Goal: Communication & Community: Answer question/provide support

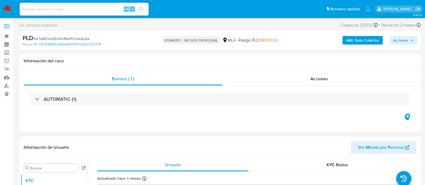
select select "10"
click at [114, 10] on input at bounding box center [84, 9] width 129 height 7
paste input "Sez3e76GsjVjN5refX7hPB1a"
type input "Sez3e76GsjVjN5refX7hPB1a"
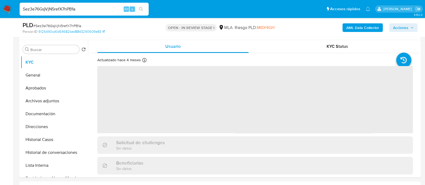
scroll to position [101, 0]
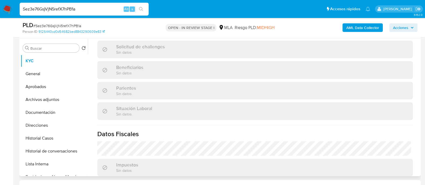
select select "10"
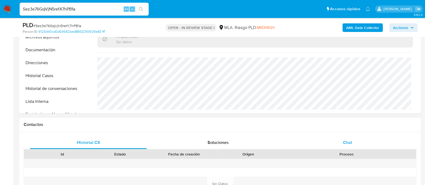
scroll to position [202, 0]
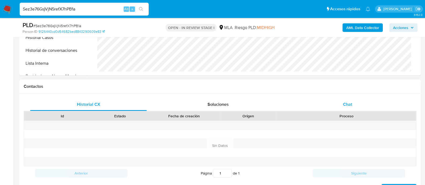
click at [336, 104] on div "Chat" at bounding box center [347, 104] width 117 height 13
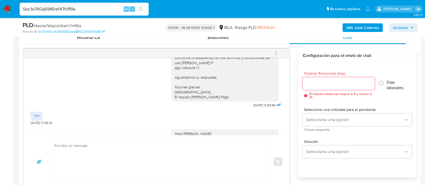
scroll to position [433, 0]
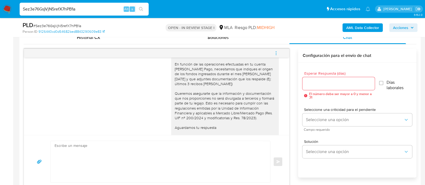
click at [204, 71] on div "Hola Micaela Elizabeth Abella de Leon En función de las operaciones efectuadas …" at bounding box center [224, 101] width 101 height 98
click at [204, 65] on div "Hola Micaela Elizabeth Abella de Leon En función de las operaciones efectuadas …" at bounding box center [224, 101] width 101 height 98
copy div "Hola Micaela Elizabeth Abella de Leon"
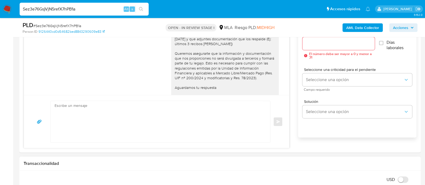
scroll to position [336, 0]
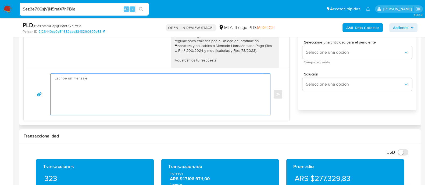
click at [145, 101] on textarea at bounding box center [159, 94] width 209 height 41
paste textarea "Hola Micaela Elizabeth Abella de Leon"
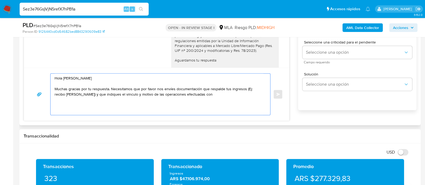
paste textarea "27292185001"
click at [189, 95] on textarea "Hola Micaela Elizabeth Abella de Leon Muchas gracias por tu respuesta. Necesita…" at bounding box center [159, 94] width 209 height 41
click at [188, 95] on textarea "Hola Micaela Elizabeth Abella de Leon Muchas gracias por tu respuesta. Necesita…" at bounding box center [159, 94] width 209 height 41
paste textarea "ABELLA DE LEON ALEJANDRA ANDREA"
click at [186, 98] on textarea "Hola Micaela Elizabeth Abella de Leon Muchas gracias por tu respuesta. Necesita…" at bounding box center [159, 94] width 209 height 41
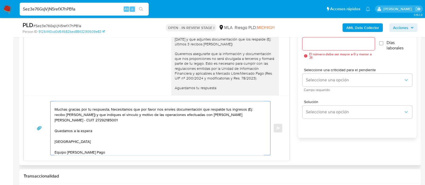
scroll to position [302, 0]
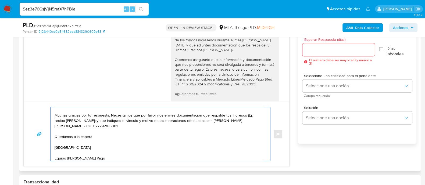
type textarea "Hola Micaela Elizabeth Abella de Leon Muchas gracias por tu respuesta. Necesita…"
click at [354, 53] on div at bounding box center [338, 49] width 72 height 13
click at [351, 49] on input "Esperar Respuesta (días)" at bounding box center [338, 49] width 72 height 7
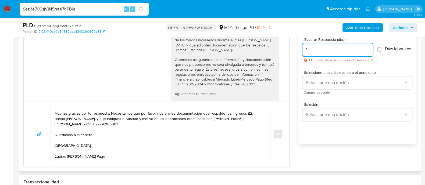
scroll to position [15, 0]
type input "1"
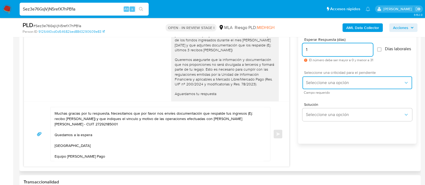
click at [313, 89] on button "Seleccione una opción" at bounding box center [357, 82] width 110 height 13
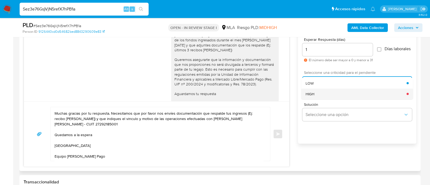
click at [313, 96] on span "HIGH" at bounding box center [310, 93] width 9 height 5
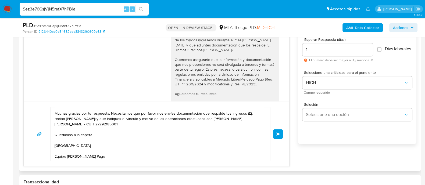
click at [277, 137] on button "Enviar" at bounding box center [278, 134] width 10 height 10
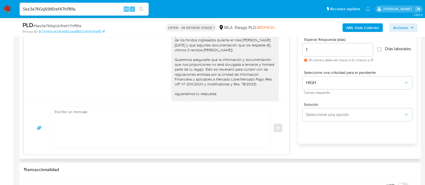
scroll to position [579, 0]
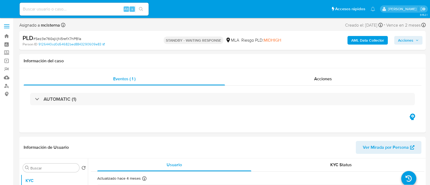
select select "10"
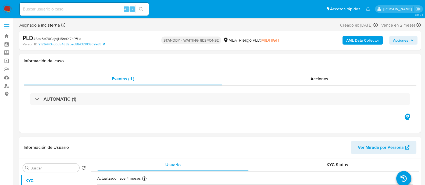
click at [92, 6] on input at bounding box center [84, 9] width 129 height 7
paste input "300873559"
type input "300873559"
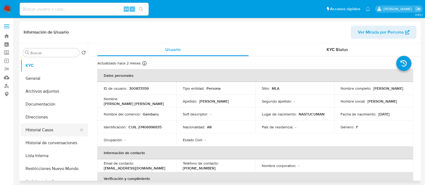
select select "10"
click at [66, 130] on button "Historial Casos" at bounding box center [52, 130] width 63 height 13
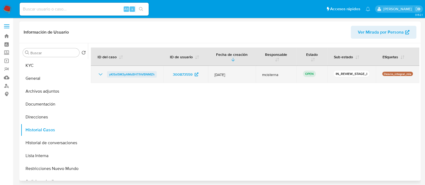
click at [133, 73] on span "yKl5xl5M3yAMsBHTfhVBNMZh" at bounding box center [131, 74] width 45 height 6
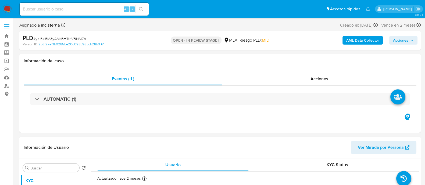
scroll to position [134, 0]
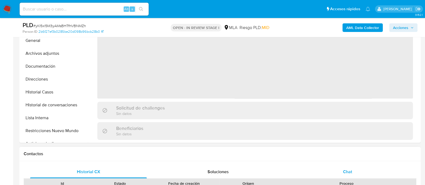
click at [337, 173] on div "Chat" at bounding box center [347, 172] width 117 height 13
select select "10"
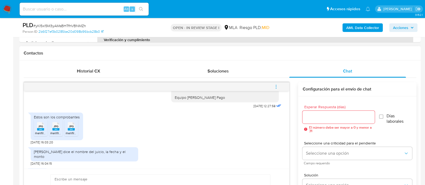
scroll to position [438, 0]
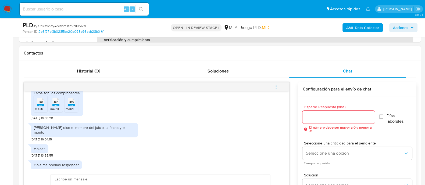
click at [42, 111] on span "melifile7921025446224063296.jpg" at bounding box center [60, 109] width 51 height 5
click at [52, 111] on span "melifile5169586664531882186.jpg" at bounding box center [74, 109] width 49 height 5
click at [70, 111] on span "melifile2171537866021177328.jpg" at bounding box center [89, 109] width 47 height 5
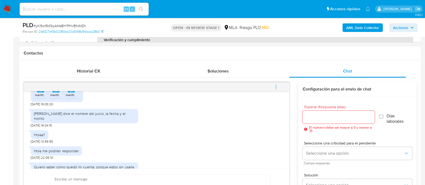
scroll to position [472, 0]
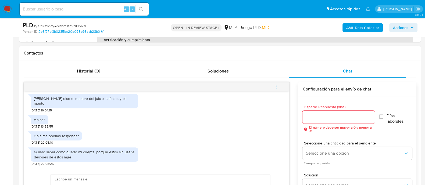
paste textarea "Hola Muchas gracias por tu respuesta. Confirmamos recepción de la documentación…"
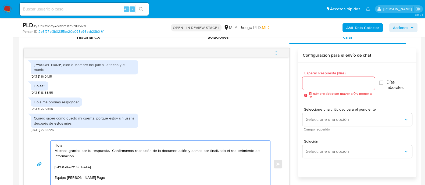
click at [188, 145] on textarea "Hola Muchas gracias por tu respuesta. Confirmamos recepción de la documentación…" at bounding box center [159, 164] width 209 height 47
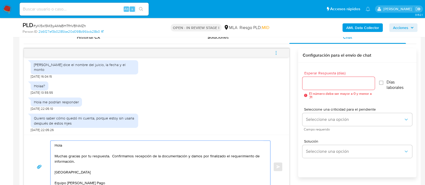
type textarea "Hola Muchas gracias por tu respuesta. Confirmamos recepción de la documentación…"
click at [327, 78] on div at bounding box center [338, 83] width 72 height 13
click at [321, 88] on div at bounding box center [338, 83] width 72 height 13
click at [321, 83] on input "Esperar Respuesta (días)" at bounding box center [338, 83] width 72 height 7
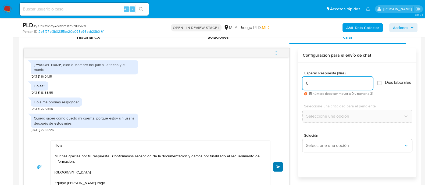
type input "0"
click at [275, 166] on button "Enviar" at bounding box center [278, 167] width 10 height 10
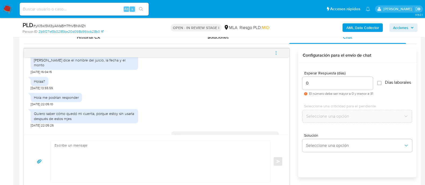
scroll to position [532, 0]
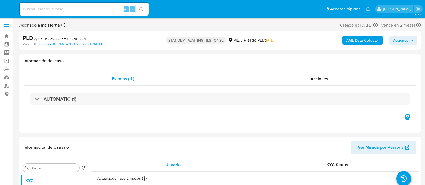
select select "10"
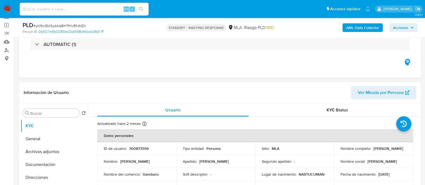
scroll to position [67, 0]
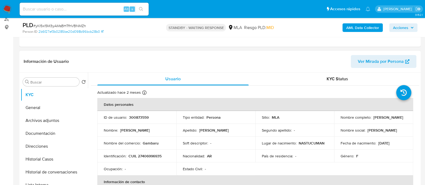
click at [145, 120] on td "ID de usuario : 300873559" at bounding box center [136, 117] width 79 height 13
click at [143, 115] on p "300873559" at bounding box center [139, 117] width 20 height 5
copy p "300873559"
click at [146, 156] on p "CUIL 27406996935" at bounding box center [144, 156] width 33 height 5
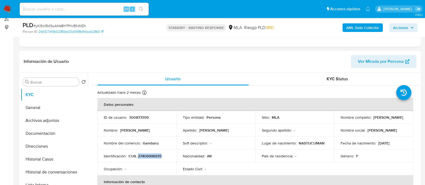
click at [146, 156] on p "CUIL 27406996935" at bounding box center [144, 156] width 33 height 5
copy p "27406996935"
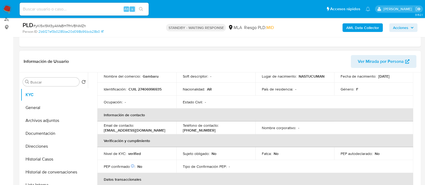
click at [147, 130] on p "[EMAIL_ADDRESS][DOMAIN_NAME]" at bounding box center [135, 130] width 62 height 5
click at [106, 131] on p "[EMAIL_ADDRESS][DOMAIN_NAME]" at bounding box center [135, 130] width 62 height 5
drag, startPoint x: 109, startPoint y: 130, endPoint x: 163, endPoint y: 130, distance: 54.3
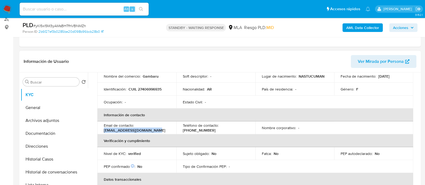
click at [163, 130] on div "Email de contacto : agustinalorca668@gmail.com" at bounding box center [137, 128] width 66 height 10
copy p "[EMAIL_ADDRESS][DOMAIN_NAME]"
click at [152, 88] on p "CUIL 27406996935" at bounding box center [144, 89] width 33 height 5
copy p "27406996935"
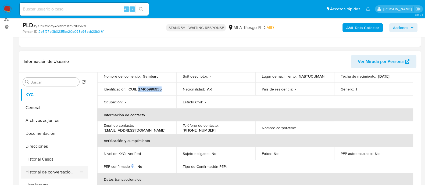
click at [65, 174] on button "Historial de conversaciones" at bounding box center [52, 172] width 63 height 13
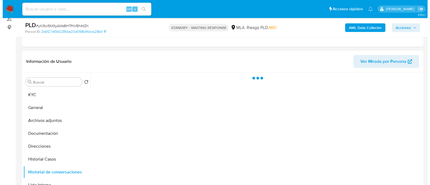
scroll to position [0, 0]
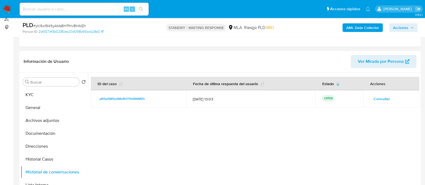
click at [370, 95] on button "Consultar" at bounding box center [382, 99] width 24 height 9
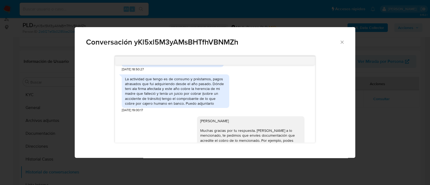
scroll to position [302, 0]
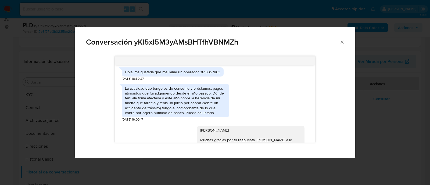
click at [189, 111] on div "La actividad que tengo es de consumo y préstamos, pagos atrasados que fui adqui…" at bounding box center [175, 100] width 101 height 29
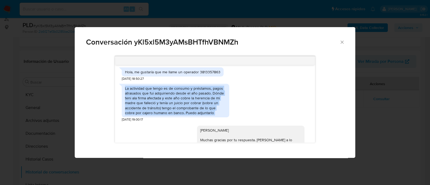
click at [189, 111] on div "La actividad que tengo es de consumo y préstamos, pagos atrasados que fui adqui…" at bounding box center [175, 100] width 101 height 29
copy div "La actividad que tengo es de consumo y préstamos, pagos atrasados que fui adqui…"
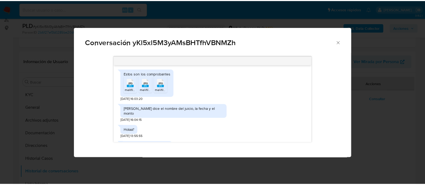
scroll to position [436, 0]
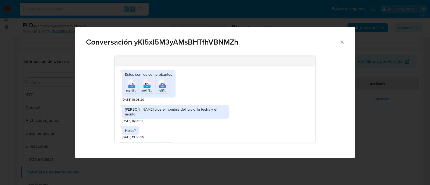
click at [343, 42] on icon "Cerrar" at bounding box center [341, 42] width 5 height 5
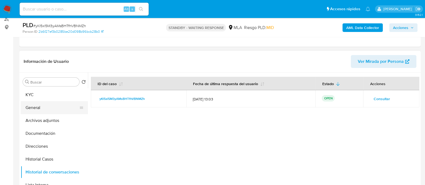
click at [55, 104] on button "General" at bounding box center [52, 107] width 63 height 13
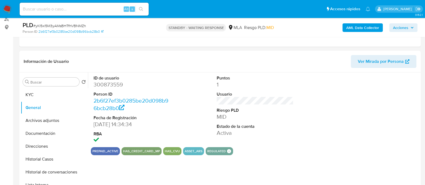
click at [106, 84] on dd "300873559" at bounding box center [132, 85] width 77 height 8
copy dd "300873559"
click at [8, 11] on img at bounding box center [7, 9] width 9 height 9
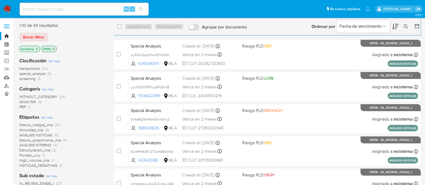
click at [407, 28] on icon at bounding box center [406, 26] width 4 height 4
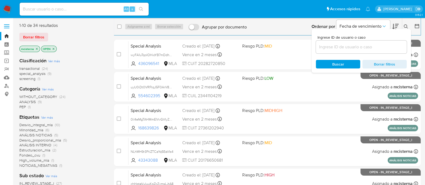
click at [375, 48] on input at bounding box center [361, 47] width 91 height 7
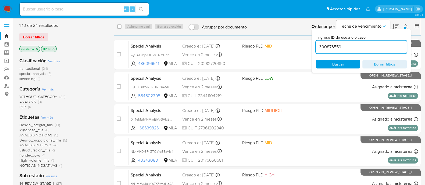
type input "300873559"
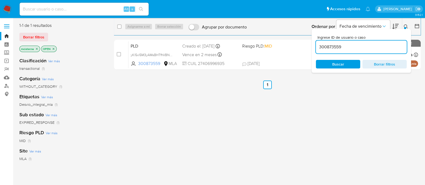
click at [119, 29] on div "select-all-cases-checkbox" at bounding box center [119, 26] width 4 height 5
click at [117, 28] on div "select-all-cases-checkbox Asignarme a mí Borrar selección Agrupar por documento…" at bounding box center [267, 26] width 307 height 17
click at [120, 27] on input "checkbox" at bounding box center [119, 26] width 4 height 4
checkbox input "true"
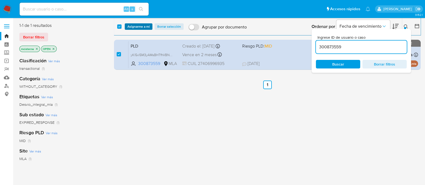
click at [131, 25] on span "Asignarme a mí" at bounding box center [138, 26] width 22 height 5
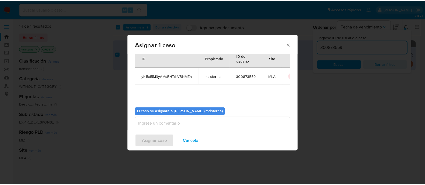
scroll to position [28, 0]
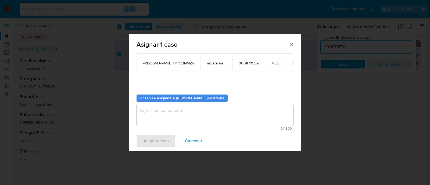
click at [196, 112] on textarea "assign-modal" at bounding box center [215, 114] width 157 height 21
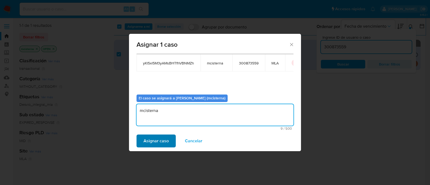
type textarea "mcisterna"
click at [165, 143] on span "Asignar caso" at bounding box center [156, 141] width 25 height 12
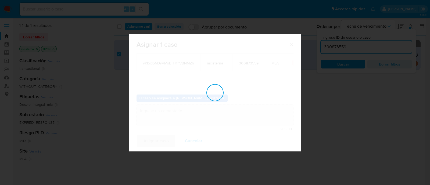
checkbox input "false"
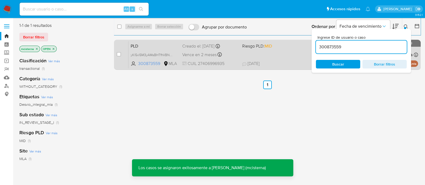
click at [261, 57] on div "PLD yKl5xl5M3yAMsBHTfhVBNMZh 300873559 MLA Riesgo PLD: MID Creado el: [DATE] Cr…" at bounding box center [272, 54] width 289 height 27
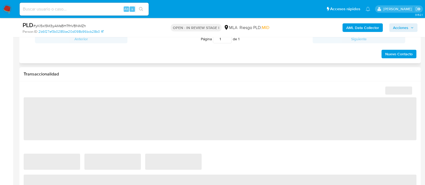
scroll to position [268, 0]
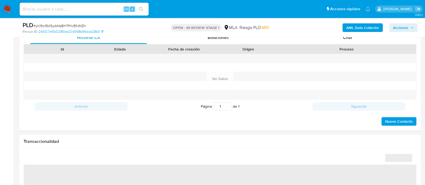
click at [347, 35] on div "PLD # yKl5xl5M3yAMsBHTfhVBNMZh Person ID 2b6f27ef3b0285be20d098b96bcb28b0 OPEN …" at bounding box center [219, 27] width 401 height 19
select select "10"
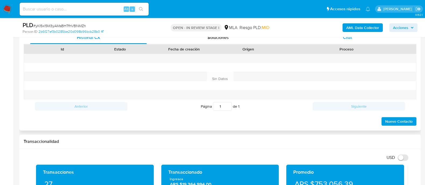
click at [346, 38] on span "Chat" at bounding box center [347, 37] width 9 height 6
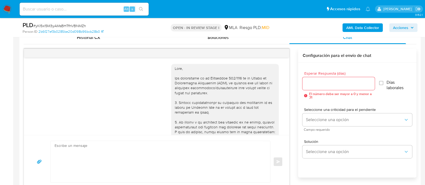
scroll to position [532, 0]
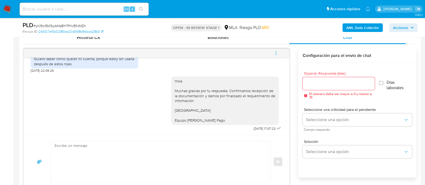
click at [282, 51] on button "menu-action" at bounding box center [276, 53] width 18 height 13
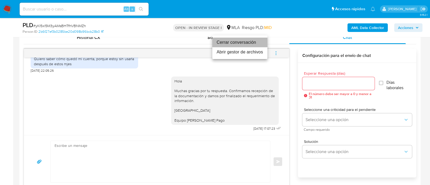
click at [242, 41] on li "Cerrar conversación" at bounding box center [239, 43] width 55 height 10
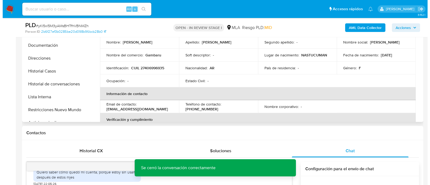
scroll to position [101, 0]
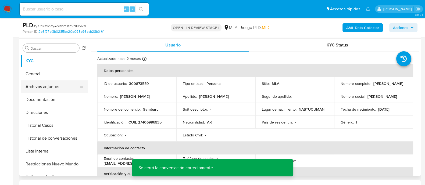
click at [66, 84] on button "Archivos adjuntos" at bounding box center [52, 86] width 63 height 13
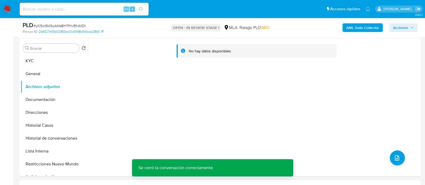
click at [361, 26] on b "AML Data Collector" at bounding box center [362, 27] width 33 height 9
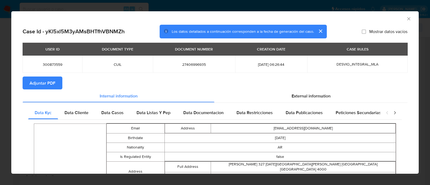
click at [35, 79] on span "Adjuntar PDF" at bounding box center [43, 83] width 26 height 12
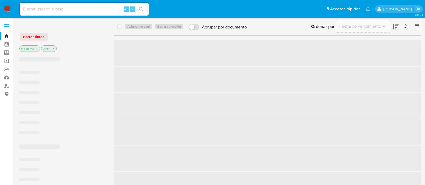
click at [100, 9] on input at bounding box center [84, 9] width 129 height 7
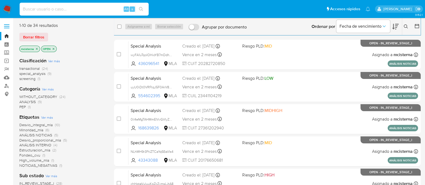
paste input "vvRkHBMek9AlvWiQEf3B6Ddn"
type input "vvRkHBMek9AlvWiQEf3B6Ddn"
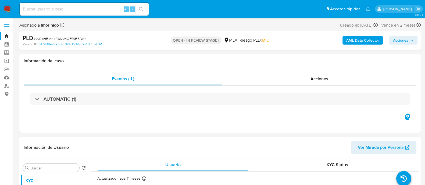
select select "10"
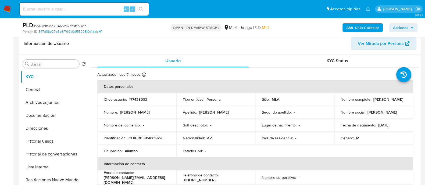
scroll to position [134, 0]
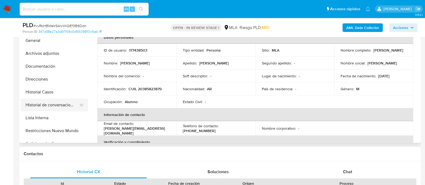
click at [57, 101] on button "Historial de conversaciones" at bounding box center [52, 105] width 63 height 13
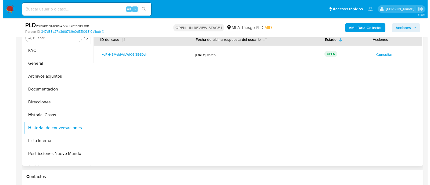
scroll to position [101, 0]
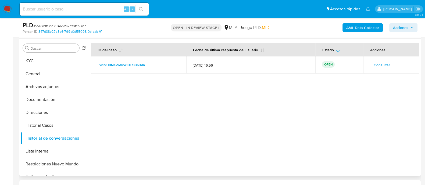
click at [378, 66] on span "Consultar" at bounding box center [381, 65] width 16 height 8
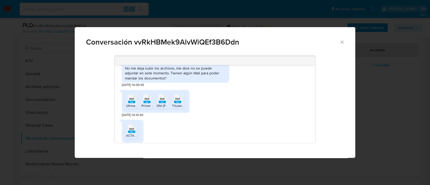
scroll to position [453, 0]
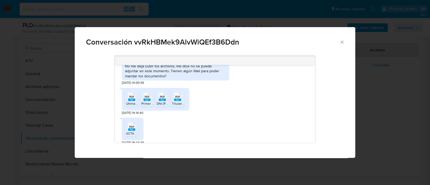
click at [135, 106] on span "Última factura .pdf" at bounding box center [139, 103] width 26 height 5
click at [146, 106] on span "Primer factura .pdf" at bounding box center [154, 103] width 26 height 5
drag, startPoint x: 163, startPoint y: 105, endPoint x: 174, endPoint y: 105, distance: 11.6
click at [163, 102] on icon "PDF" at bounding box center [162, 96] width 7 height 9
click at [180, 101] on rect "Comunicación" at bounding box center [177, 100] width 7 height 2
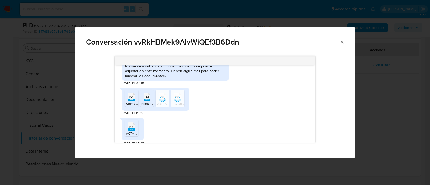
click at [131, 131] on rect "Comunicación" at bounding box center [131, 129] width 7 height 2
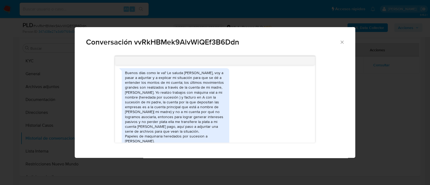
scroll to position [353, 0]
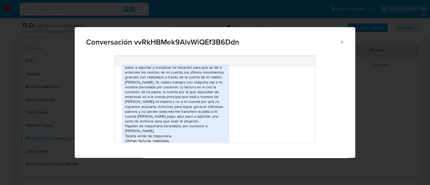
click at [154, 40] on span "Conversación vvRkHBMek9AlvWiQEf3B6Ddn" at bounding box center [212, 42] width 253 height 8
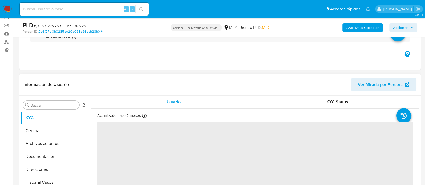
scroll to position [67, 0]
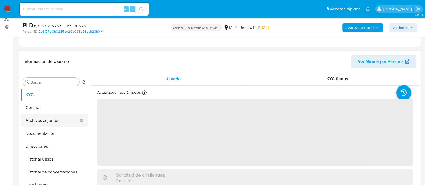
click at [57, 124] on button "Archivos adjuntos" at bounding box center [52, 120] width 63 height 13
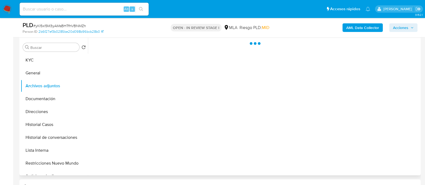
scroll to position [134, 0]
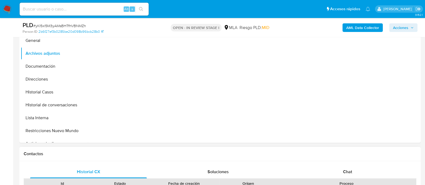
select select "10"
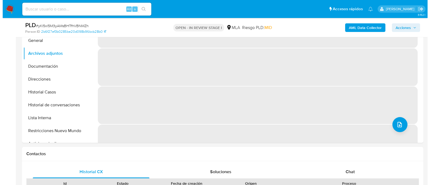
scroll to position [101, 0]
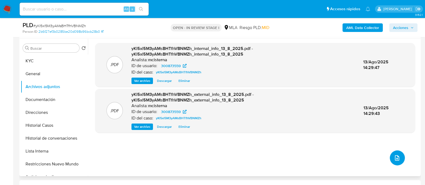
click at [398, 156] on icon "upload-file" at bounding box center [397, 158] width 6 height 6
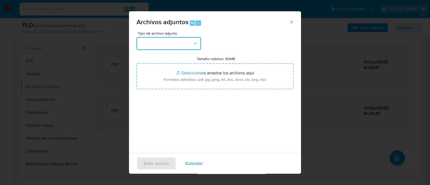
click at [183, 45] on button "button" at bounding box center [169, 43] width 64 height 13
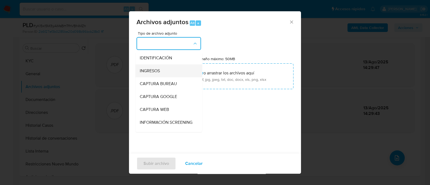
click at [171, 69] on div "INGRESOS" at bounding box center [167, 70] width 55 height 13
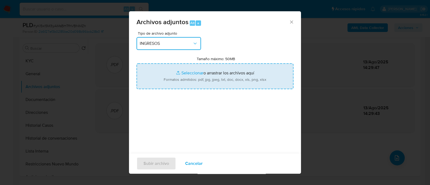
type input "C:\fakepath\Recibo Deposito Judicial (1).jpg"
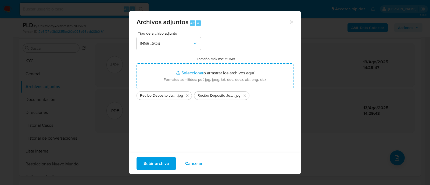
click at [163, 166] on span "Subir archivo" at bounding box center [157, 164] width 26 height 12
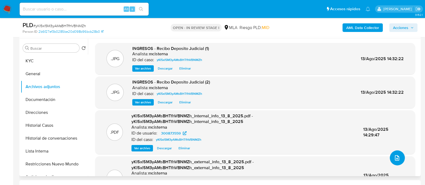
click at [394, 156] on icon "upload-file" at bounding box center [397, 158] width 6 height 6
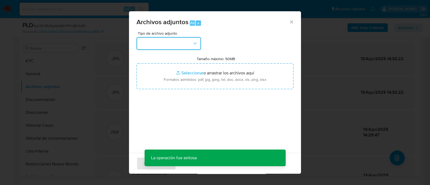
click at [164, 48] on button "button" at bounding box center [169, 43] width 64 height 13
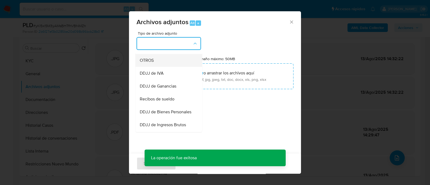
click at [164, 67] on div "OTROS" at bounding box center [167, 60] width 55 height 13
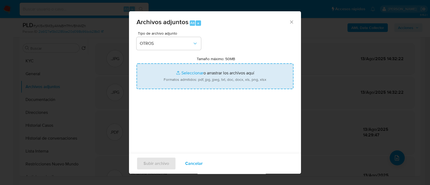
type input "C:\fakepath\Caselog yKl5xl5M3yAMsBHTfhVBNMZh_2025_07_17_20_46_20.docx"
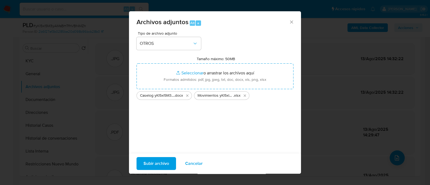
click at [151, 163] on span "Subir archivo" at bounding box center [157, 164] width 26 height 12
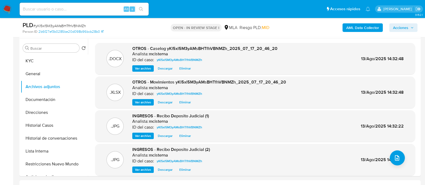
click at [394, 27] on span "Acciones" at bounding box center [400, 27] width 15 height 9
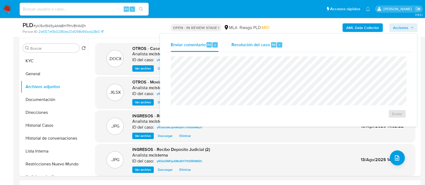
click at [262, 48] on div "Resolución del caso Alt r" at bounding box center [256, 45] width 51 height 14
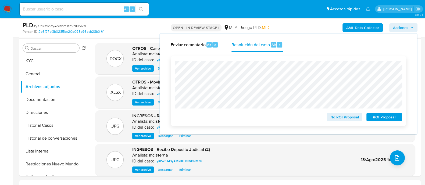
click at [347, 117] on span "No ROI Proposal" at bounding box center [345, 117] width 28 height 8
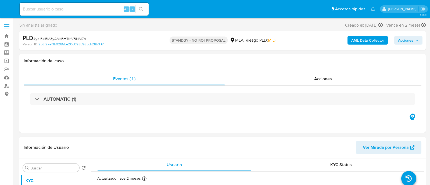
select select "10"
